Goal: Transaction & Acquisition: Download file/media

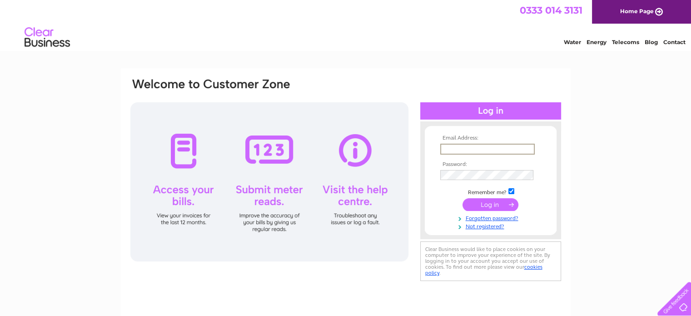
type input "[PERSON_NAME][EMAIL_ADDRESS][DOMAIN_NAME]"
click at [463, 198] on input "submit" at bounding box center [491, 204] width 56 height 13
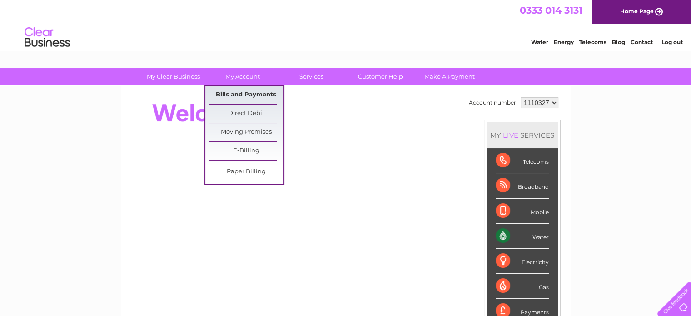
click at [243, 98] on link "Bills and Payments" at bounding box center [246, 95] width 75 height 18
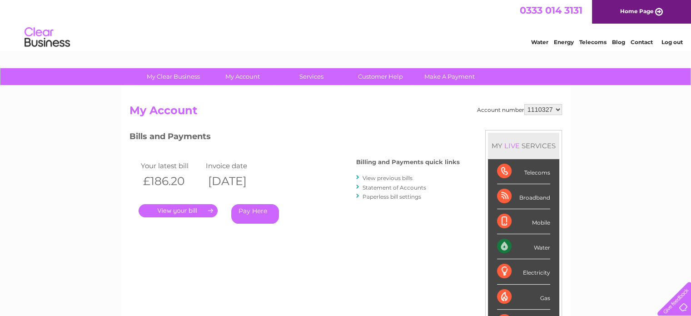
click at [385, 179] on link "View previous bills" at bounding box center [388, 178] width 50 height 7
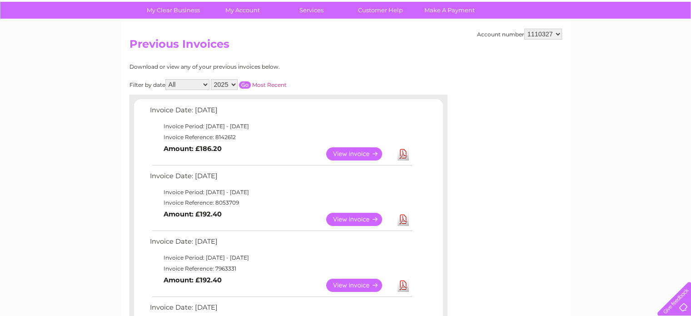
scroll to position [45, 0]
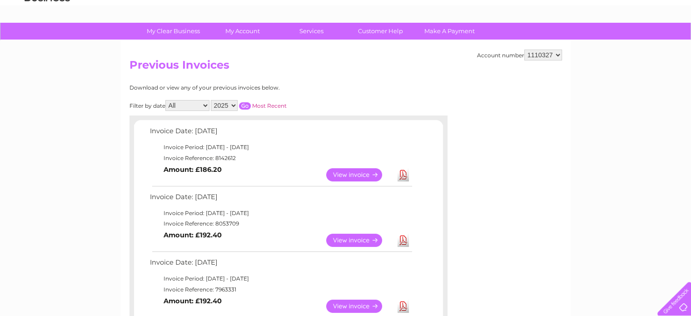
click at [405, 174] on link "Download" at bounding box center [403, 174] width 11 height 13
click at [403, 242] on link "Download" at bounding box center [403, 240] width 11 height 13
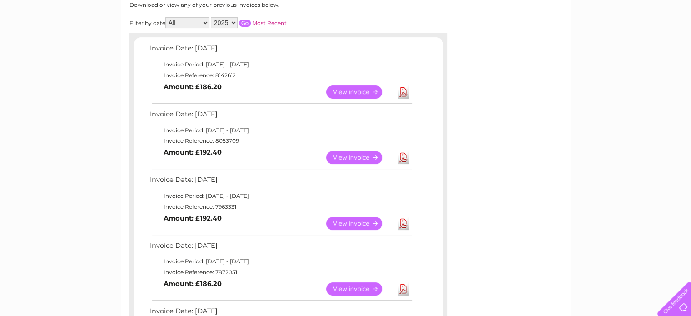
scroll to position [136, 0]
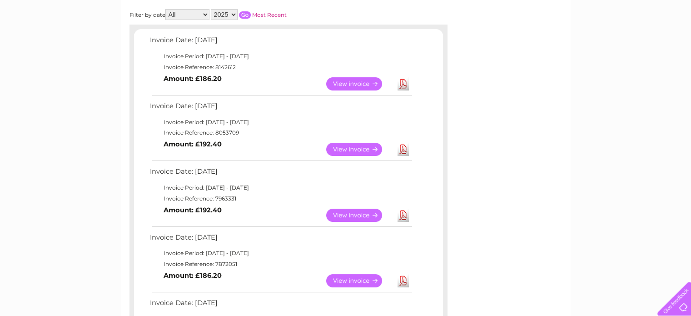
click at [406, 220] on link "Download" at bounding box center [403, 215] width 11 height 13
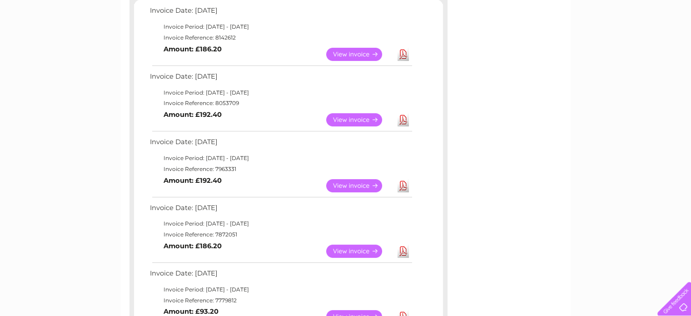
scroll to position [182, 0]
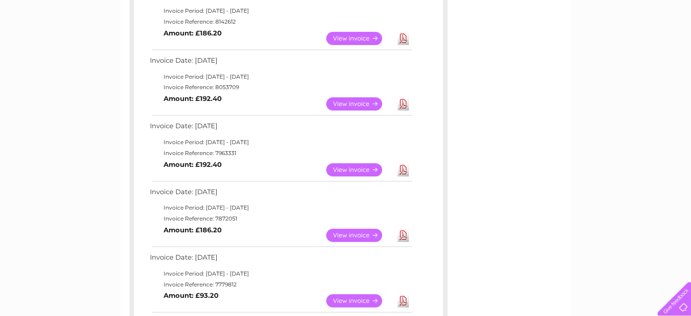
click at [404, 234] on link "Download" at bounding box center [403, 235] width 11 height 13
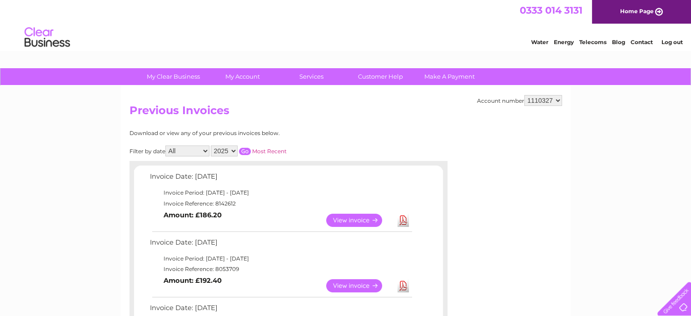
click at [671, 42] on link "Log out" at bounding box center [671, 42] width 21 height 7
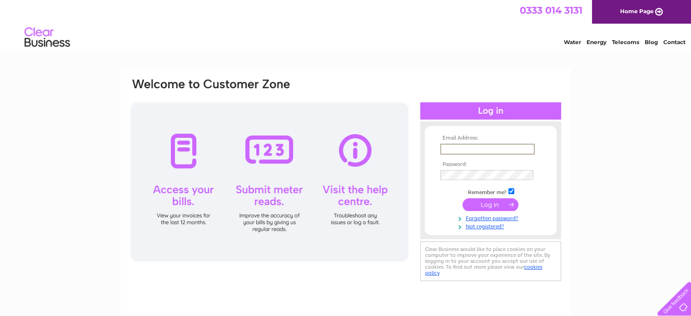
click at [505, 152] on input "text" at bounding box center [487, 149] width 95 height 11
type input "[PERSON_NAME][EMAIL_ADDRESS][DOMAIN_NAME]"
click at [463, 198] on input "submit" at bounding box center [491, 204] width 56 height 13
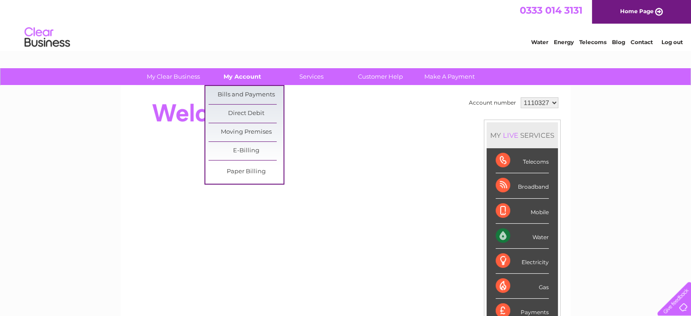
click at [254, 76] on link "My Account" at bounding box center [242, 76] width 75 height 17
click at [244, 96] on link "Bills and Payments" at bounding box center [246, 95] width 75 height 18
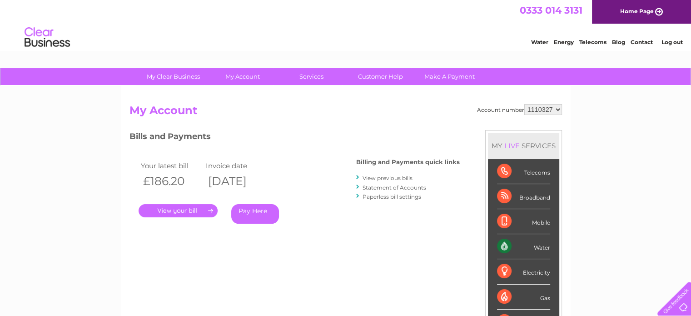
click at [400, 178] on link "View previous bills" at bounding box center [388, 178] width 50 height 7
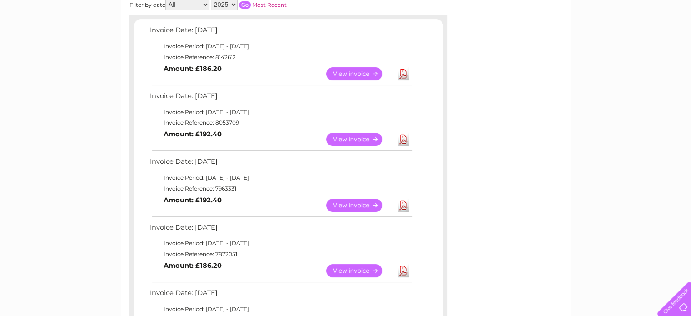
scroll to position [136, 0]
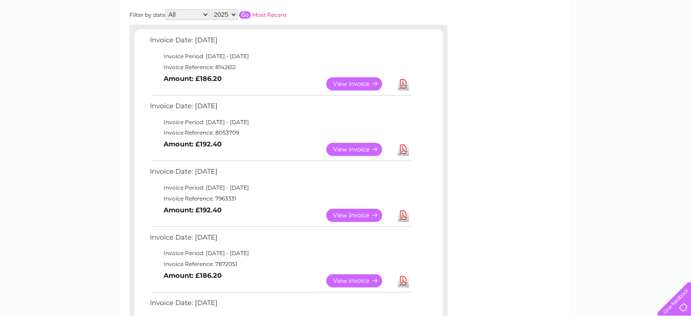
click at [407, 85] on link "Download" at bounding box center [403, 83] width 11 height 13
click at [405, 151] on link "Download" at bounding box center [403, 149] width 11 height 13
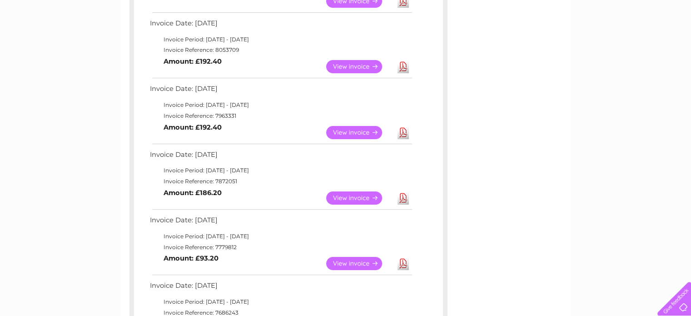
scroll to position [227, 0]
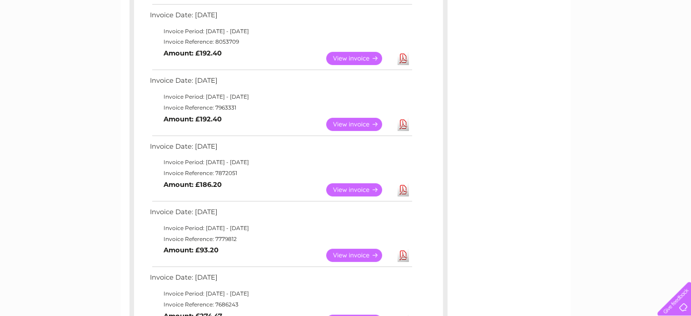
click at [404, 125] on link "Download" at bounding box center [403, 124] width 11 height 13
click at [402, 189] on link "Download" at bounding box center [403, 189] width 11 height 13
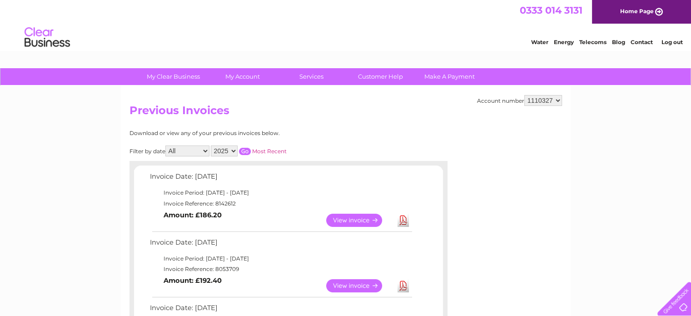
click at [456, 118] on h2 "Previous Invoices" at bounding box center [346, 112] width 433 height 17
click at [673, 40] on link "Log out" at bounding box center [671, 42] width 21 height 7
